Goal: Use online tool/utility: Utilize a website feature to perform a specific function

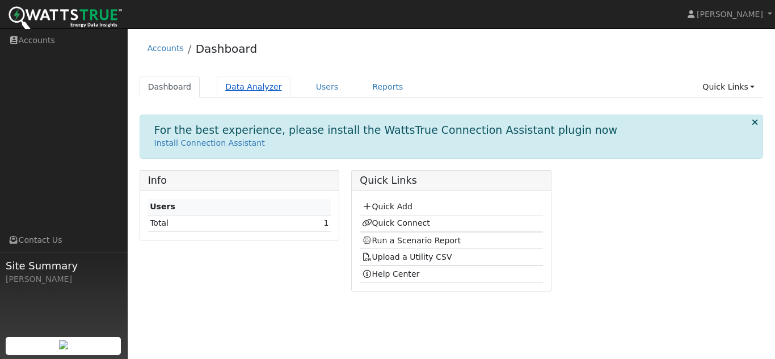
click at [258, 88] on link "Data Analyzer" at bounding box center [254, 87] width 74 height 21
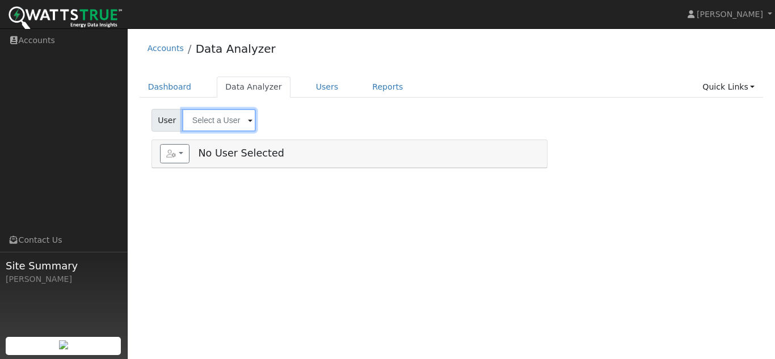
click at [244, 120] on input "text" at bounding box center [219, 120] width 74 height 23
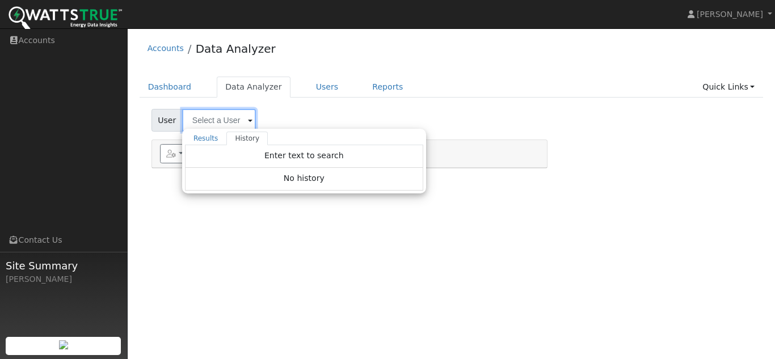
click at [244, 120] on input "text" at bounding box center [219, 120] width 74 height 23
click at [374, 94] on link "Reports" at bounding box center [388, 87] width 48 height 21
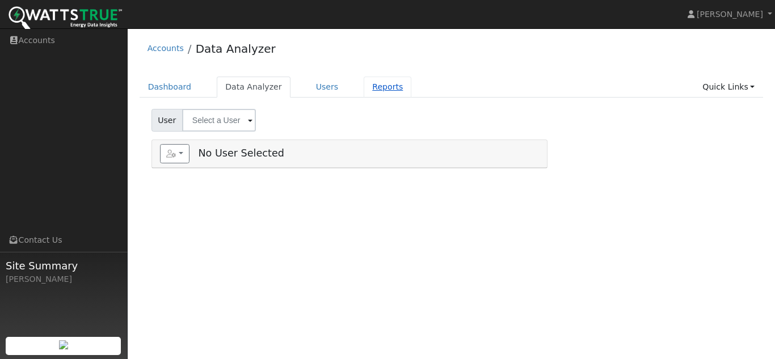
click at [374, 86] on link "Reports" at bounding box center [388, 87] width 48 height 21
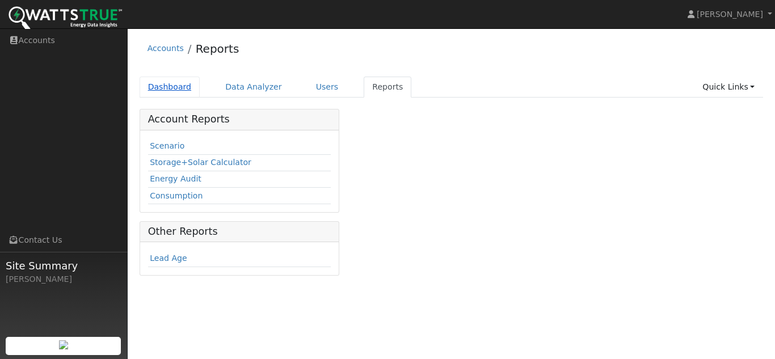
click at [166, 83] on link "Dashboard" at bounding box center [170, 87] width 61 height 21
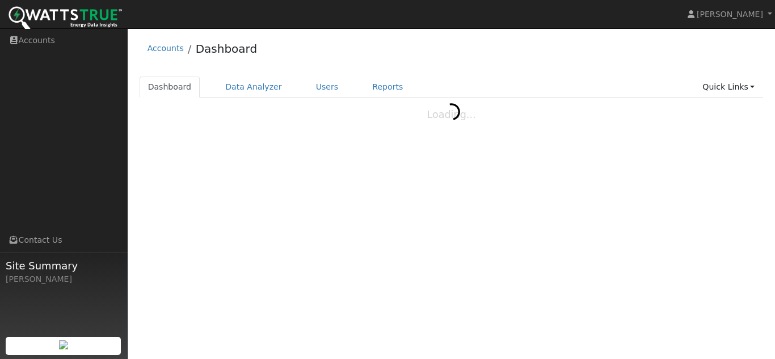
click at [166, 83] on link "Dashboard" at bounding box center [170, 87] width 61 height 21
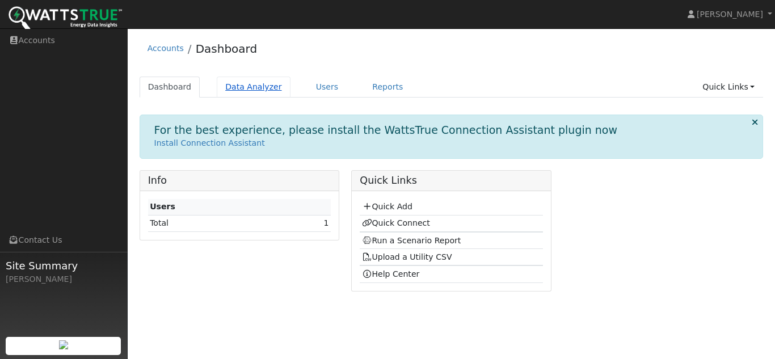
click at [241, 85] on link "Data Analyzer" at bounding box center [254, 87] width 74 height 21
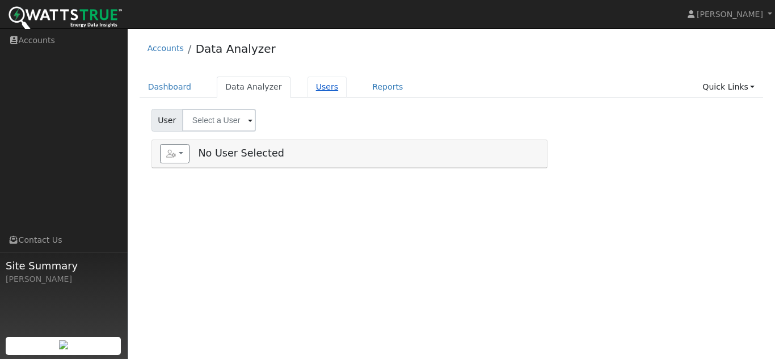
click at [308, 88] on link "Users" at bounding box center [328, 87] width 40 height 21
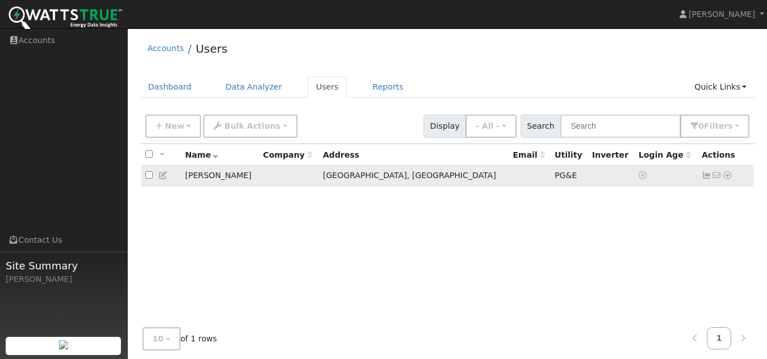
click at [164, 176] on icon at bounding box center [163, 175] width 10 height 8
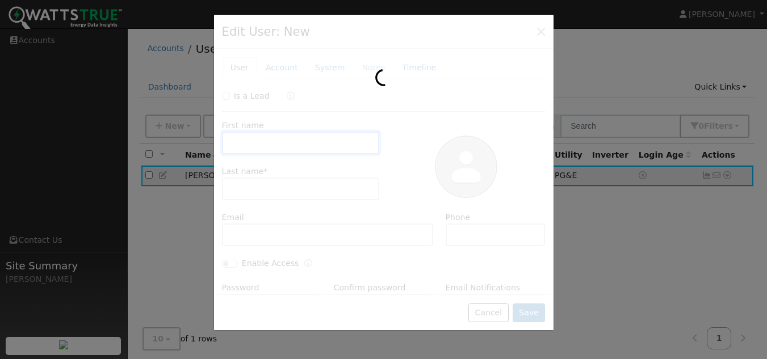
type input "[PERSON_NAME]"
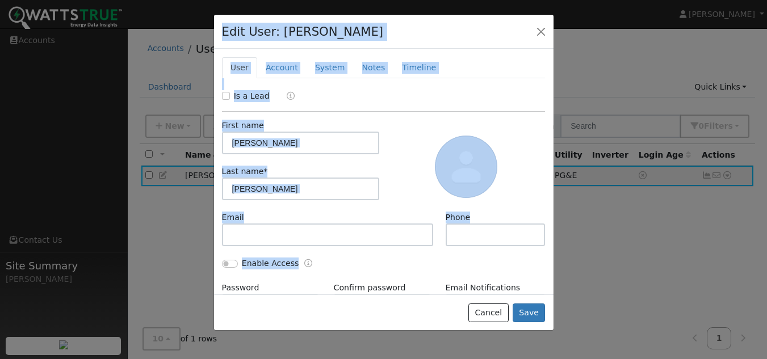
drag, startPoint x: 326, startPoint y: 271, endPoint x: 213, endPoint y: 32, distance: 264.8
click at [213, 32] on div "Edit User: [PERSON_NAME] Default Account Default Account [STREET_ADDRESS][PERSO…" at bounding box center [383, 172] width 340 height 317
click at [443, 27] on div "Edit User: Justin Fanslau Default Account Default Account 2701 Heather Dr, Linc…" at bounding box center [383, 32] width 339 height 35
click at [443, 32] on div "Edit User: Justin Fanslau Default Account Default Account 2701 Heather Dr, Linc…" at bounding box center [383, 32] width 339 height 35
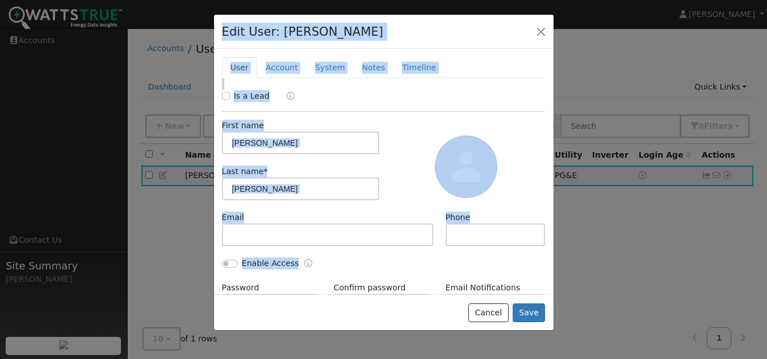
click at [443, 33] on div "Edit User: Justin Fanslau Default Account Default Account 2701 Heather Dr, Linc…" at bounding box center [383, 32] width 339 height 35
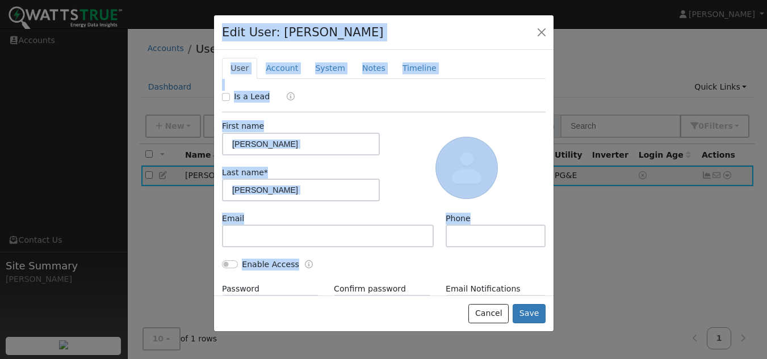
click at [443, 33] on div "Edit User: Justin Fanslau Default Account Default Account 2701 Heather Dr, Linc…" at bounding box center [383, 32] width 339 height 35
click at [535, 27] on button "button" at bounding box center [541, 32] width 16 height 16
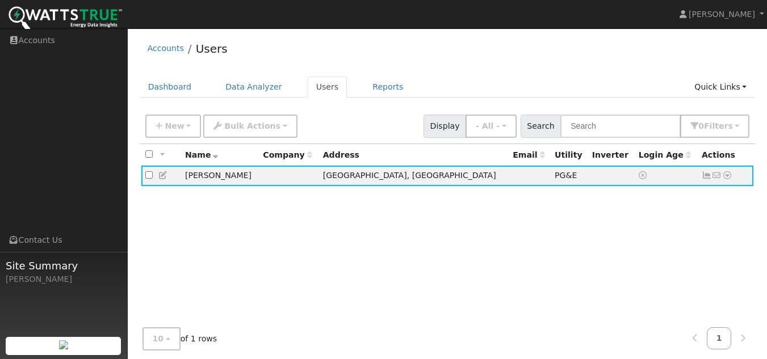
click at [375, 208] on div "All None All on page None on page Name Company Address Email Utility Inverter L…" at bounding box center [448, 252] width 616 height 216
click at [284, 64] on div "Accounts Users" at bounding box center [448, 51] width 616 height 35
click at [238, 51] on div "Accounts Users" at bounding box center [448, 51] width 616 height 35
drag, startPoint x: 251, startPoint y: 175, endPoint x: 128, endPoint y: 37, distance: 184.5
click at [128, 37] on div "User Profile First name Last name Email Email Notifications No Emails No Emails…" at bounding box center [447, 216] width 639 height 377
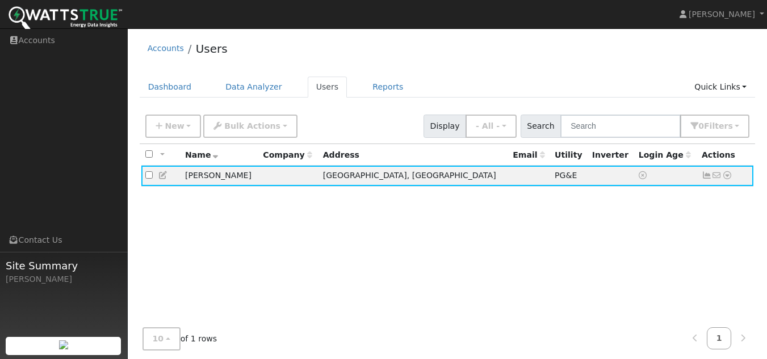
click at [315, 51] on div "Accounts Users" at bounding box center [448, 51] width 616 height 35
click at [365, 89] on link "Reports" at bounding box center [388, 87] width 48 height 21
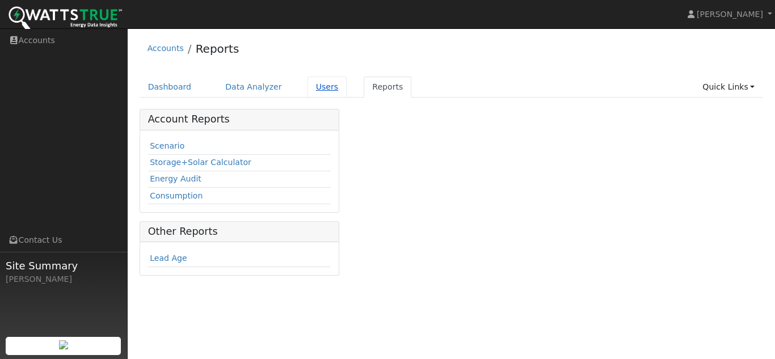
click at [321, 85] on link "Users" at bounding box center [328, 87] width 40 height 21
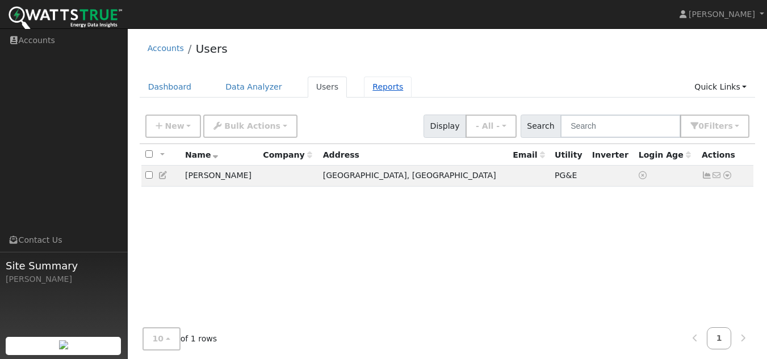
click at [377, 84] on link "Reports" at bounding box center [388, 87] width 48 height 21
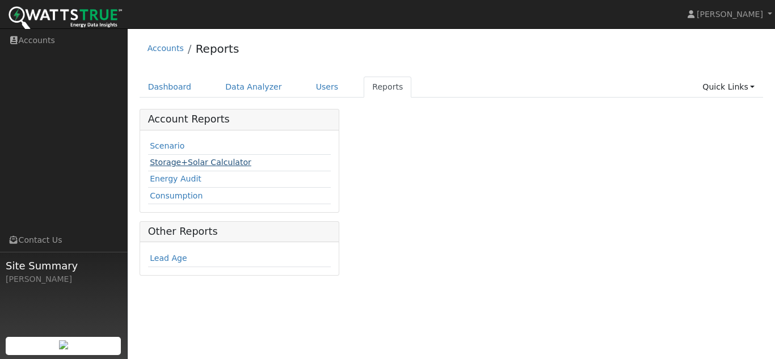
click at [191, 163] on link "Storage+Solar Calculator" at bounding box center [201, 162] width 102 height 9
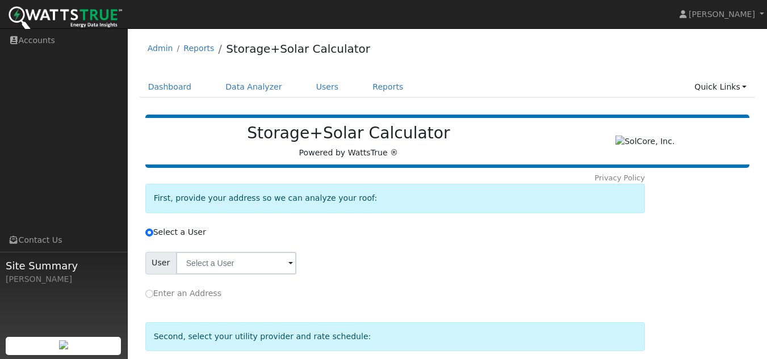
click at [215, 278] on div "Privacy Policy First, provide your address so we can analyze your roof: Select …" at bounding box center [394, 362] width 503 height 381
click at [216, 264] on input "text" at bounding box center [236, 263] width 120 height 23
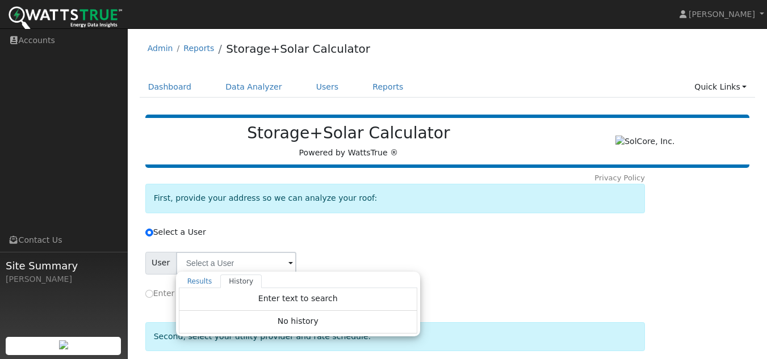
click at [415, 213] on div "First, provide your address so we can analyze your roof:" at bounding box center [394, 198] width 499 height 29
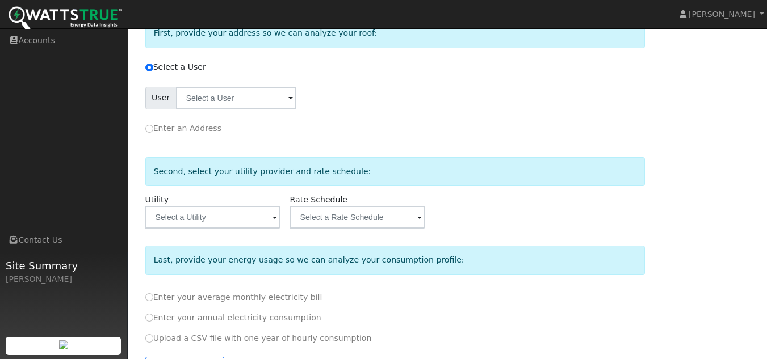
scroll to position [170, 0]
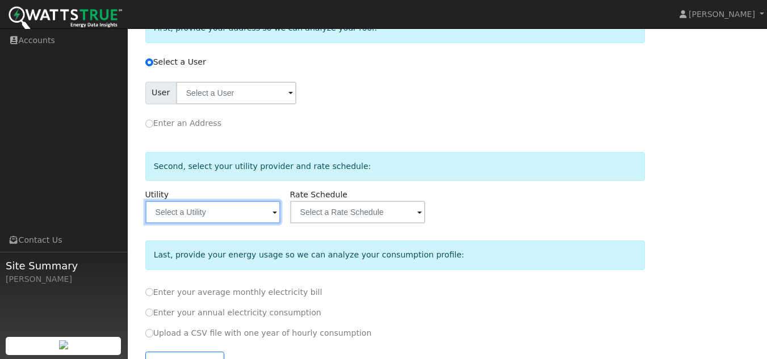
click at [207, 104] on input "text" at bounding box center [236, 93] width 120 height 23
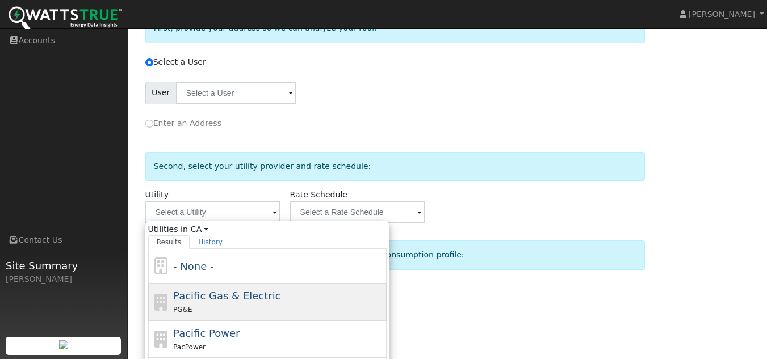
click at [209, 301] on span "Pacific Gas & Electric" at bounding box center [226, 296] width 107 height 12
type input "Pacific Gas & Electric"
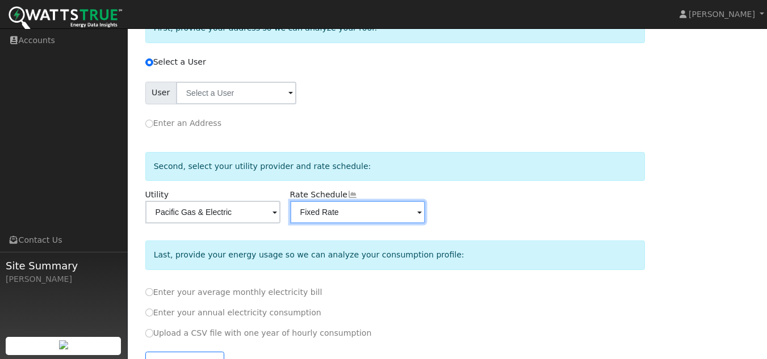
click at [296, 104] on input "Fixed Rate" at bounding box center [236, 93] width 120 height 23
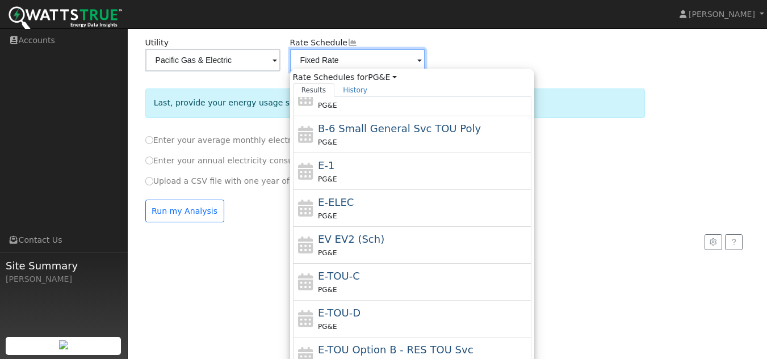
scroll to position [364, 0]
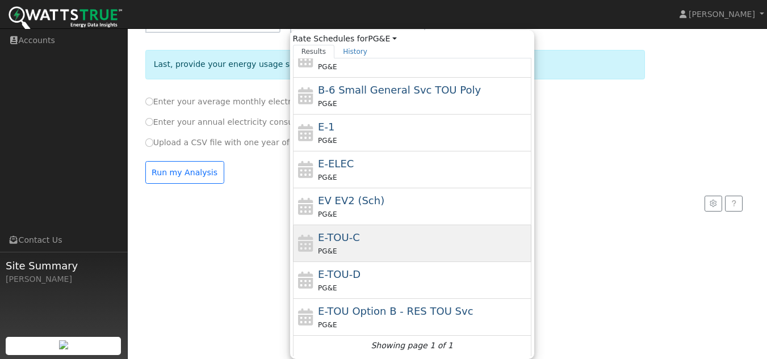
click at [326, 262] on div "E-TOU-C PG&E" at bounding box center [412, 280] width 238 height 37
type input "E-TOU-C"
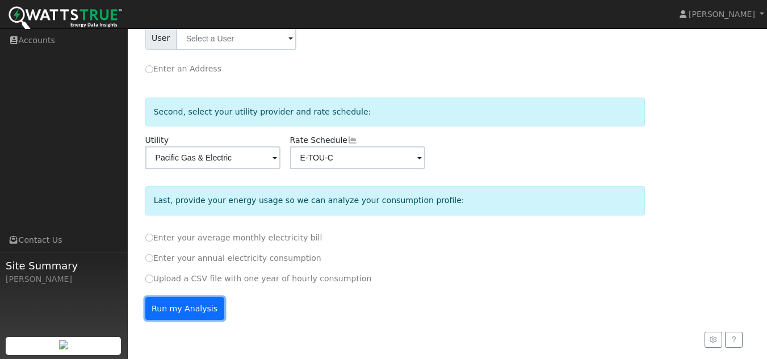
click at [187, 298] on button "Run my Analysis" at bounding box center [184, 308] width 79 height 23
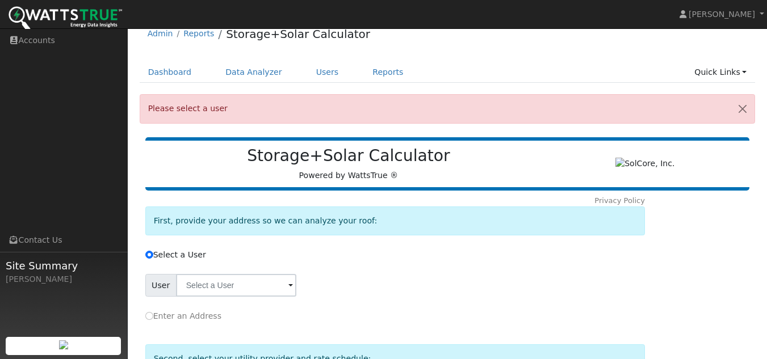
scroll to position [0, 0]
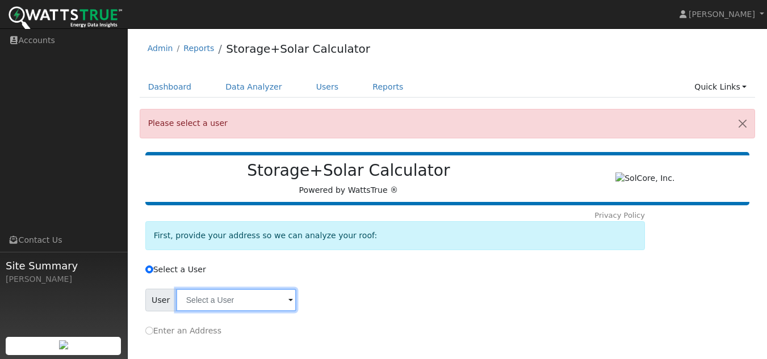
click at [242, 302] on input "text" at bounding box center [236, 300] width 120 height 23
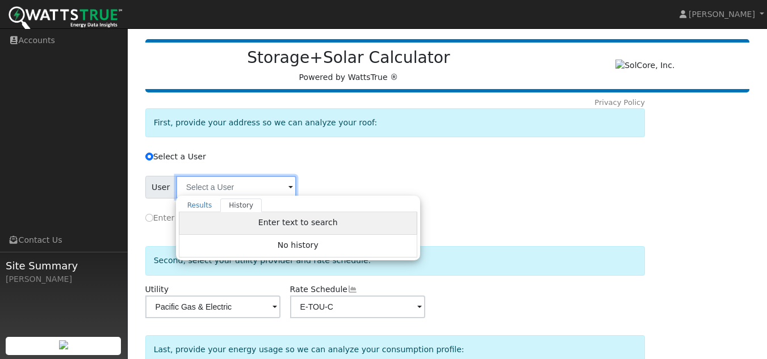
scroll to position [113, 0]
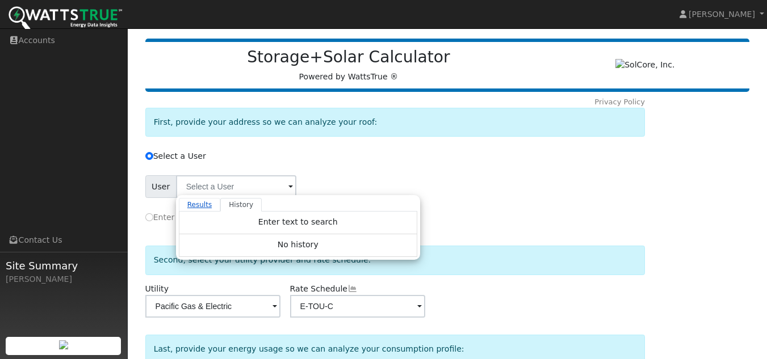
click at [195, 210] on link "Results" at bounding box center [200, 205] width 42 height 14
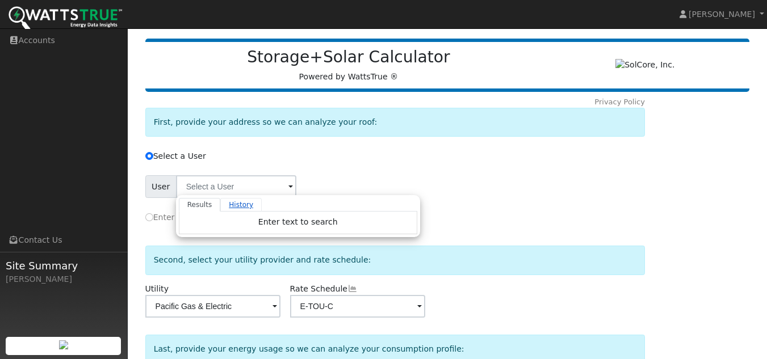
click at [237, 211] on link "History" at bounding box center [240, 205] width 41 height 14
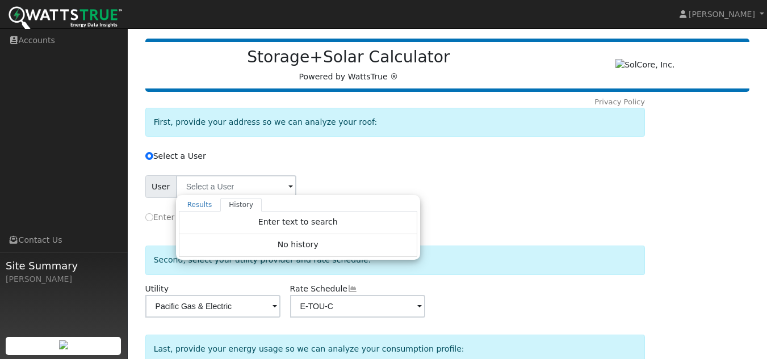
click at [472, 125] on div "First, provide your address so we can analyze your roof:" at bounding box center [394, 122] width 499 height 29
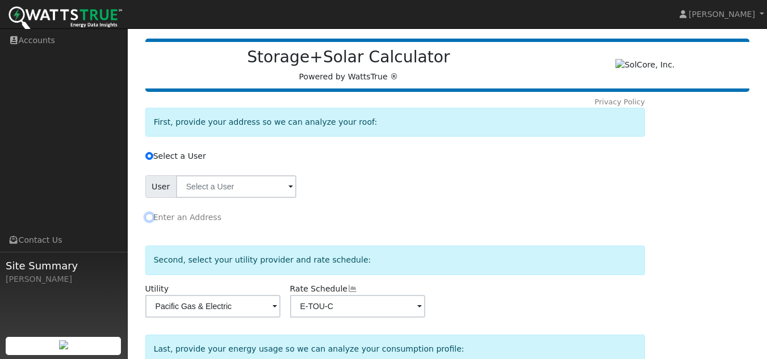
click at [151, 218] on input "Enter an Address" at bounding box center [149, 217] width 8 height 8
radio input "true"
radio input "false"
radio input "true"
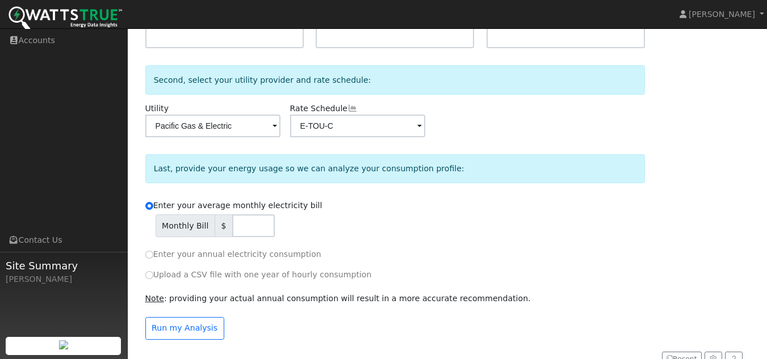
scroll to position [363, 0]
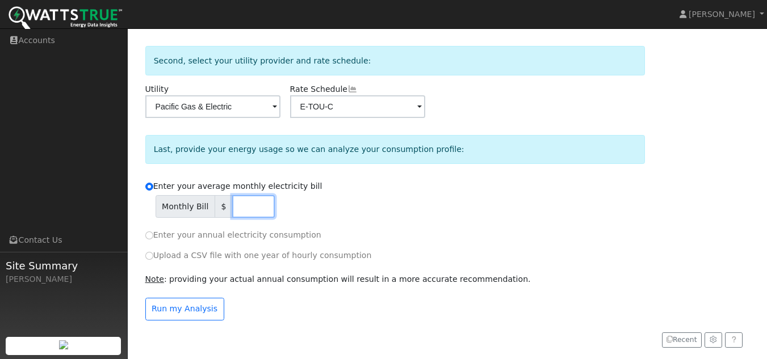
click at [252, 204] on input "number" at bounding box center [253, 206] width 43 height 23
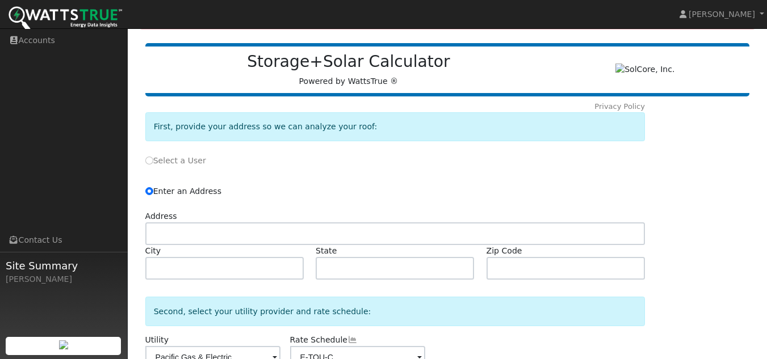
scroll to position [22, 0]
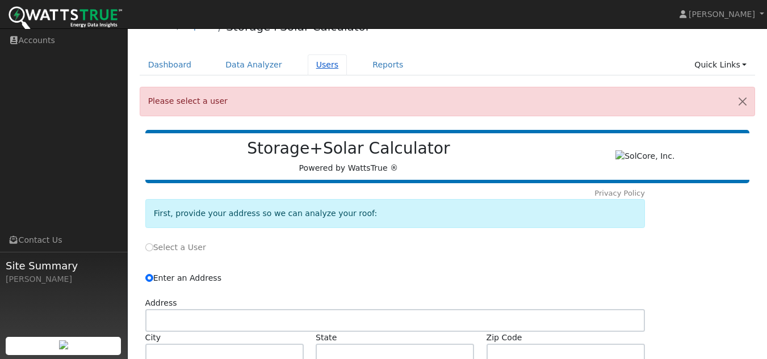
type input "15003"
click at [308, 67] on link "Users" at bounding box center [328, 64] width 40 height 21
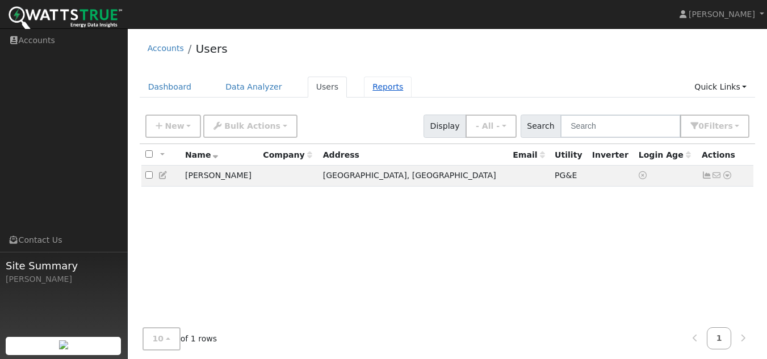
click at [377, 93] on link "Reports" at bounding box center [388, 87] width 48 height 21
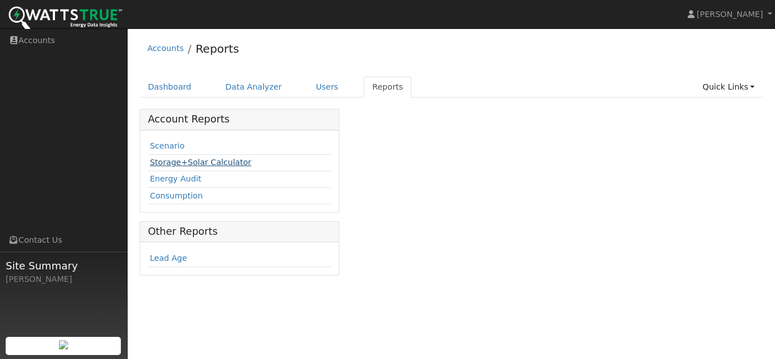
click at [179, 166] on link "Storage+Solar Calculator" at bounding box center [201, 162] width 102 height 9
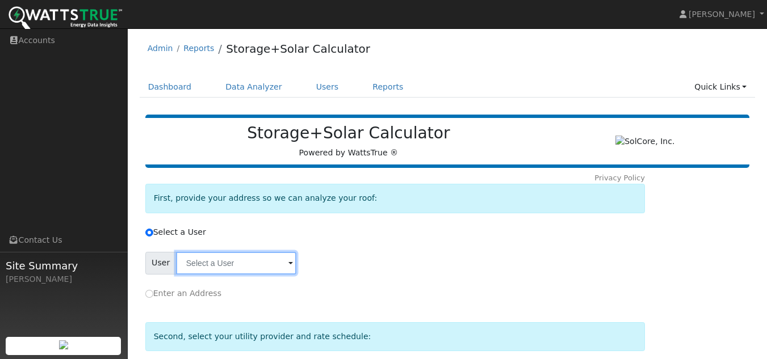
click at [219, 262] on input "text" at bounding box center [236, 263] width 120 height 23
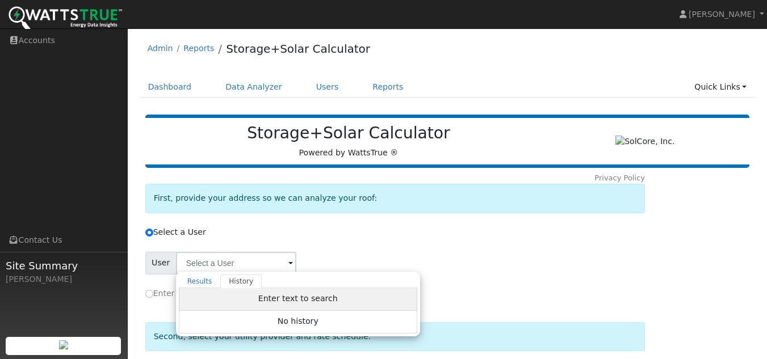
click at [228, 300] on div "Enter text to search" at bounding box center [298, 299] width 238 height 23
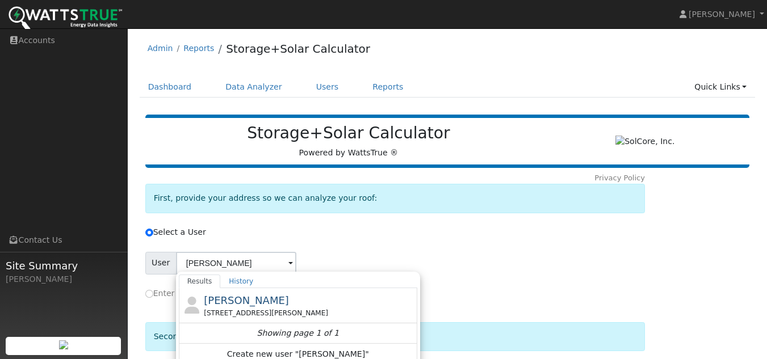
click at [228, 300] on span "Justin Fanslau" at bounding box center [246, 301] width 85 height 12
type input "Justin Fanslau"
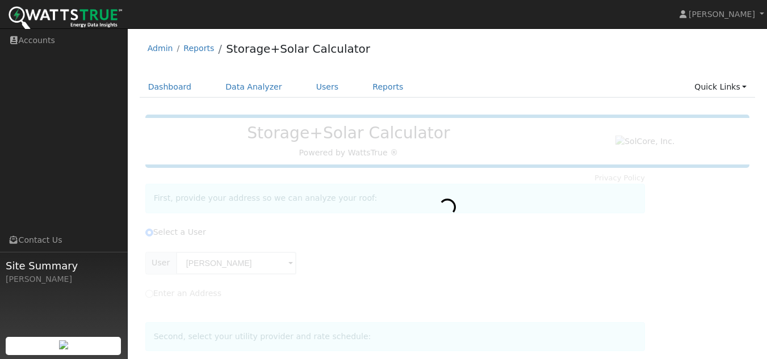
type input "Pacific Gas & Electric"
type input "E-TOU-D"
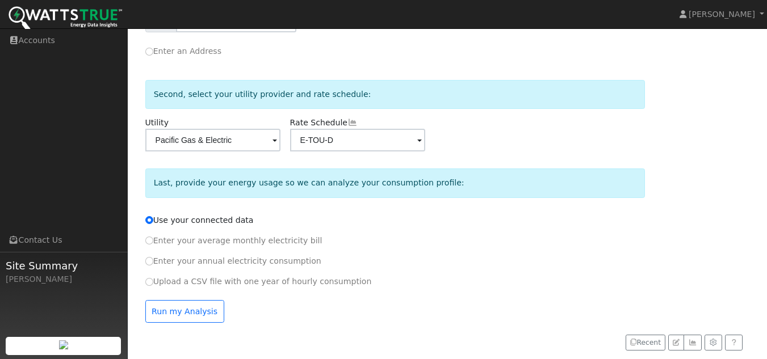
scroll to position [248, 0]
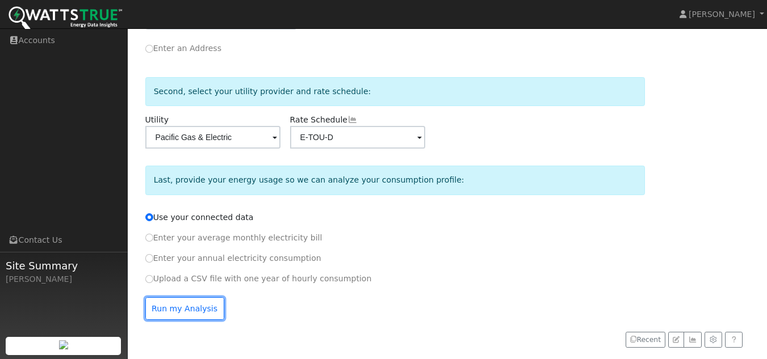
click at [195, 308] on button "Run my Analysis" at bounding box center [184, 308] width 79 height 23
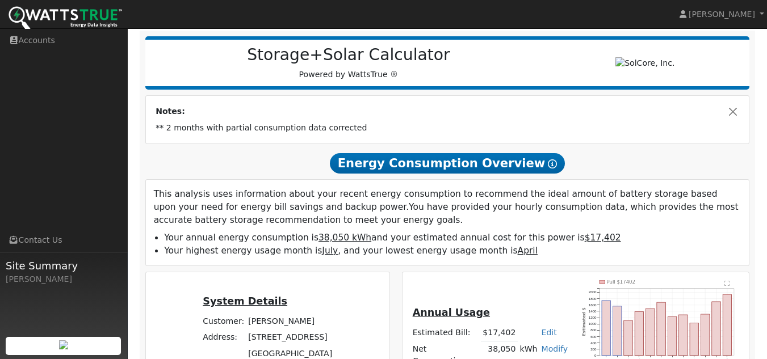
scroll to position [106, 0]
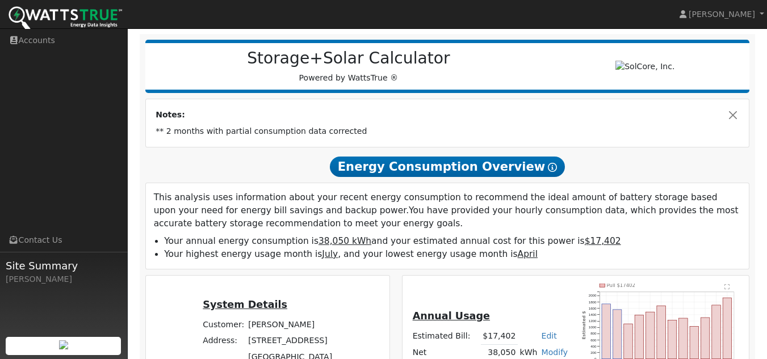
click at [232, 147] on div "Notes: ** 2 months with partial consumption data corrected" at bounding box center [447, 123] width 603 height 48
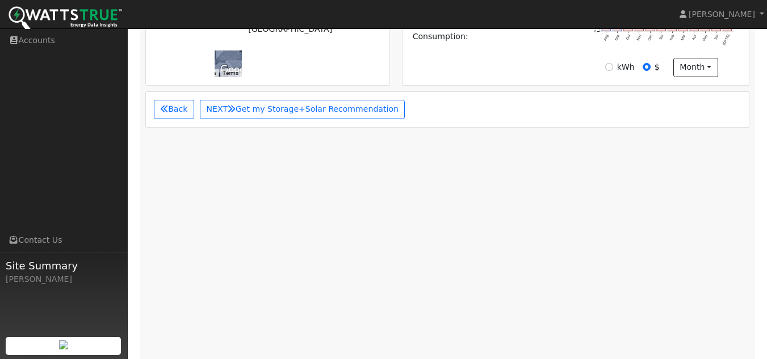
scroll to position [447, 0]
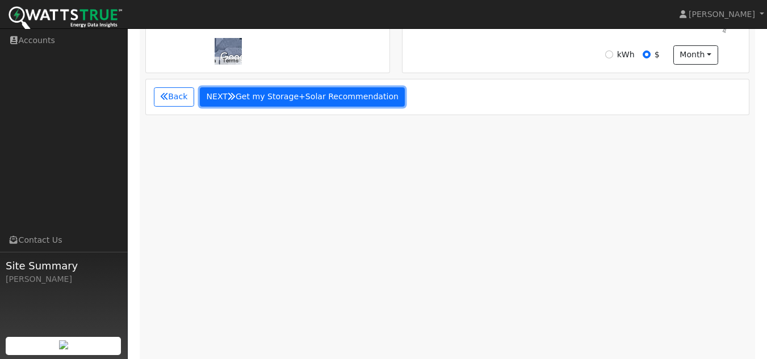
click at [301, 94] on button "NEXT Get my Storage+Solar Recommendation" at bounding box center [302, 96] width 205 height 19
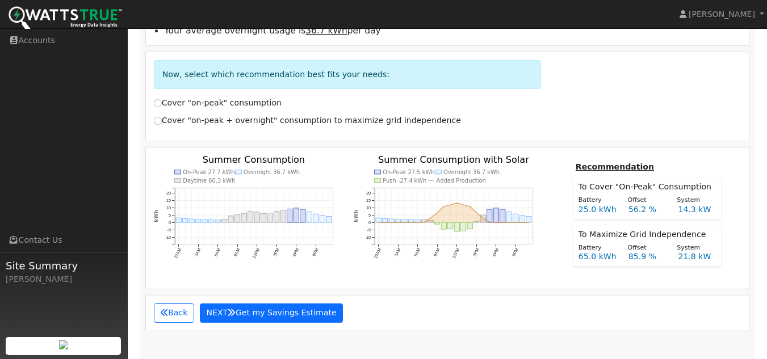
scroll to position [554, 0]
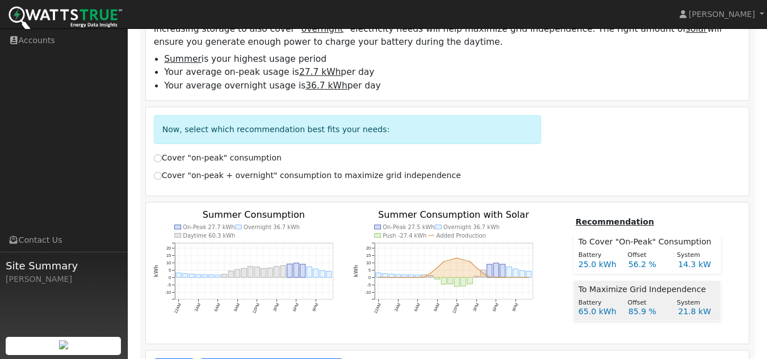
click at [638, 299] on td "Battery Offset System 65.0 kWh 85.9 % 21.8 kW" at bounding box center [646, 309] width 147 height 26
radio input "true"
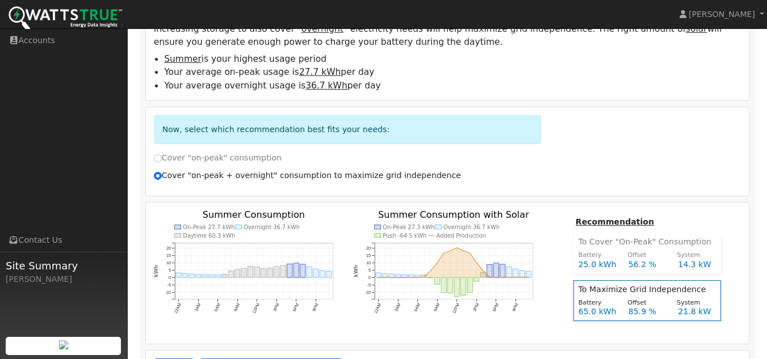
click at [679, 123] on div "Now, select which recommendation best fits your needs:" at bounding box center [447, 133] width 599 height 37
click at [156, 162] on input "Cover "on-peak" consumption" at bounding box center [158, 158] width 8 height 8
radio input "true"
radio input "false"
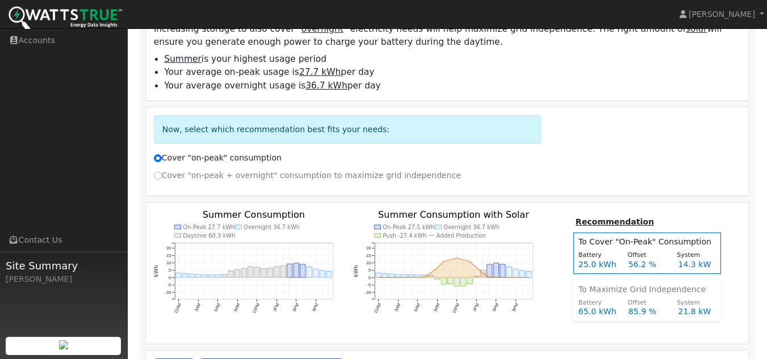
click at [603, 150] on div "Now, select which recommendation best fits your needs:" at bounding box center [447, 133] width 599 height 37
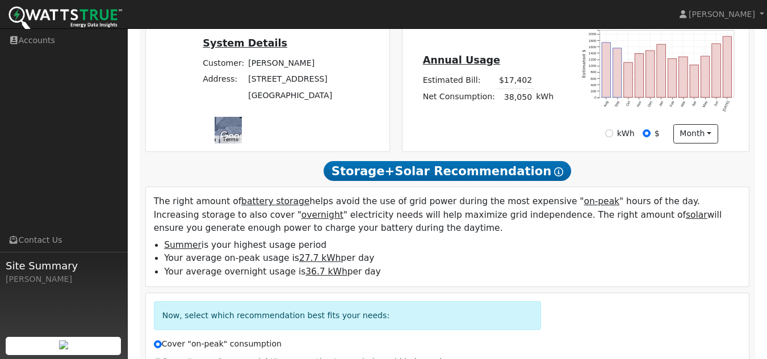
scroll to position [384, 0]
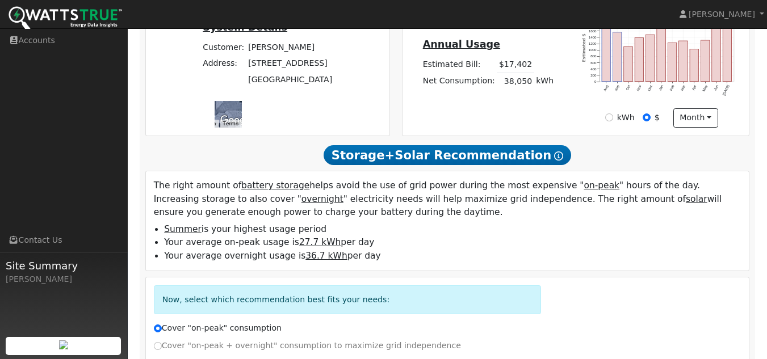
click at [618, 155] on h2 "Storage+Solar Recommendation Show Help" at bounding box center [447, 155] width 604 height 21
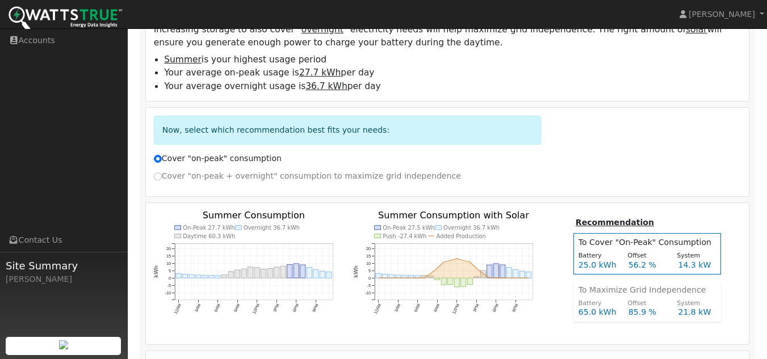
scroll to position [724, 0]
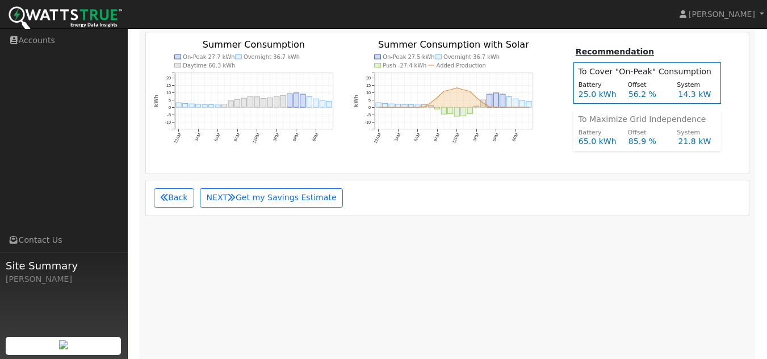
click at [398, 188] on div "Back NEXT Get my Savings Estimate" at bounding box center [447, 197] width 603 height 35
click at [386, 205] on div "Back NEXT Get my Savings Estimate" at bounding box center [447, 197] width 599 height 19
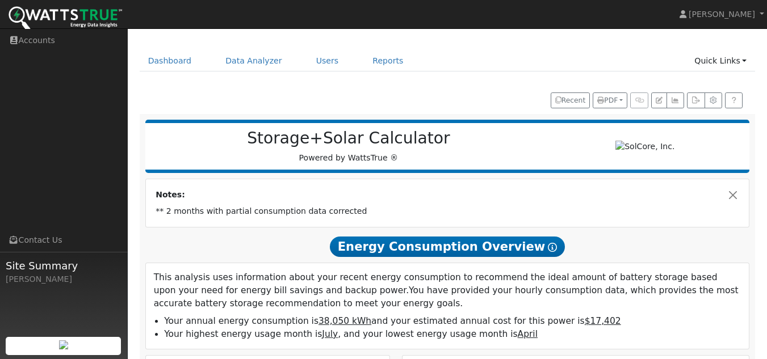
scroll to position [0, 0]
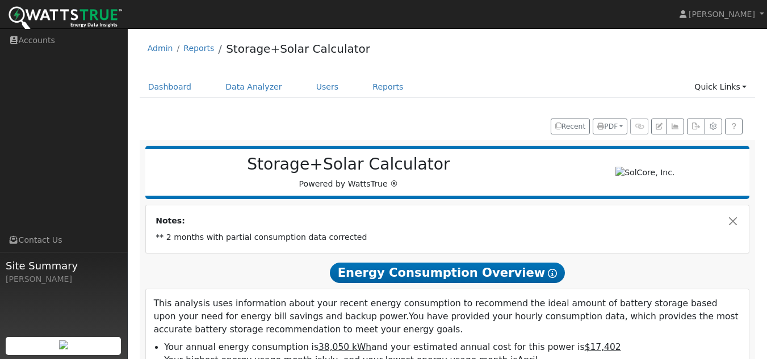
click at [474, 277] on span "Energy Consumption Overview Show Help" at bounding box center [447, 273] width 235 height 20
click at [411, 227] on td "Notes:" at bounding box center [447, 221] width 587 height 16
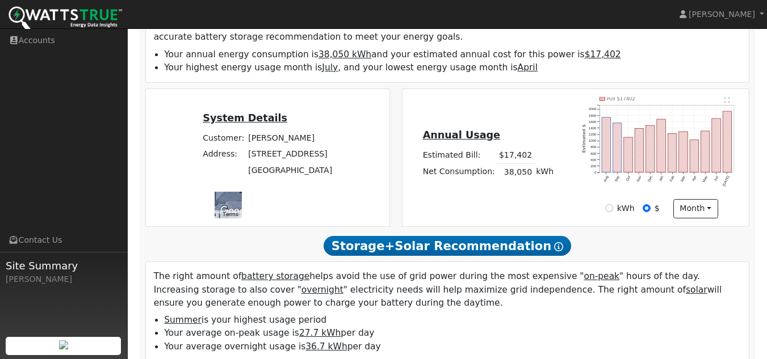
scroll to position [397, 0]
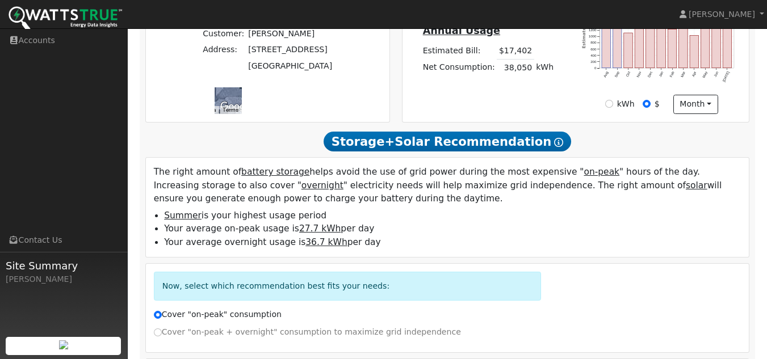
drag, startPoint x: 409, startPoint y: 250, endPoint x: 148, endPoint y: 175, distance: 271.6
click at [148, 175] on span "The right amount of battery storage helps avoid the use of grid power during th…" at bounding box center [447, 211] width 599 height 91
click at [180, 145] on h2 "Storage+Solar Recommendation Show Help" at bounding box center [447, 141] width 604 height 21
